Goal: Find specific page/section: Find specific page/section

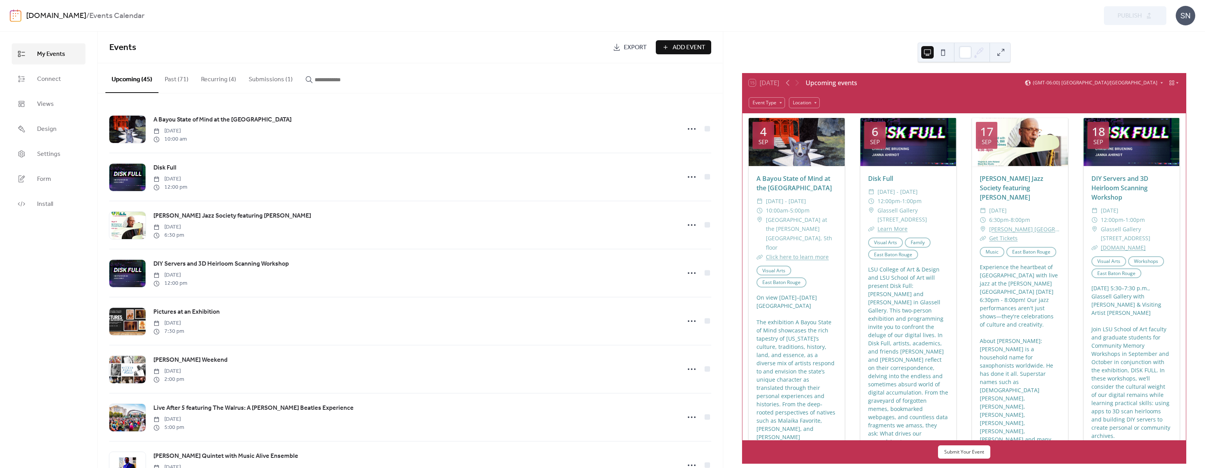
click at [281, 82] on button "Submissions (1)" at bounding box center [270, 77] width 57 height 29
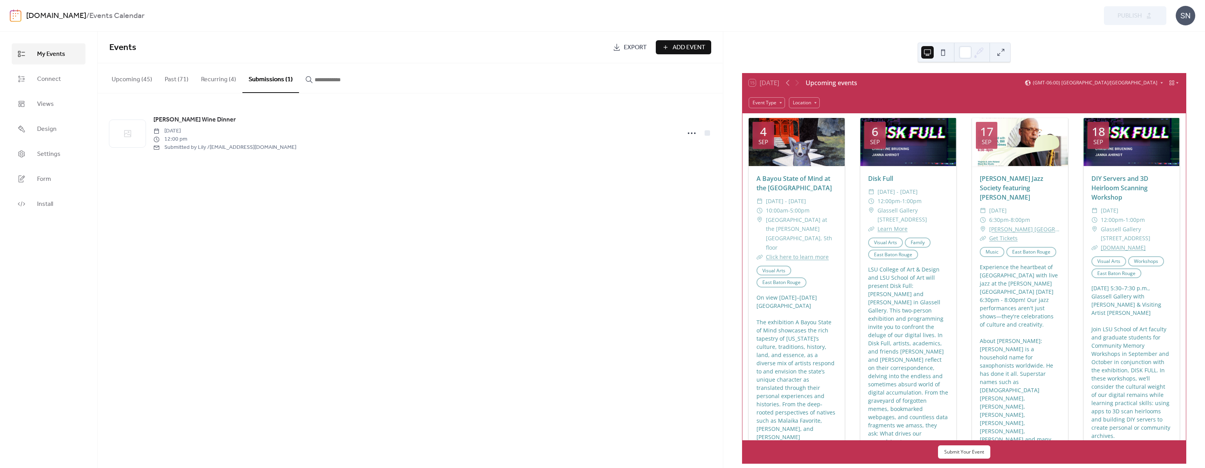
click at [142, 79] on button "Upcoming (45)" at bounding box center [131, 77] width 53 height 29
